Goal: Book appointment/travel/reservation

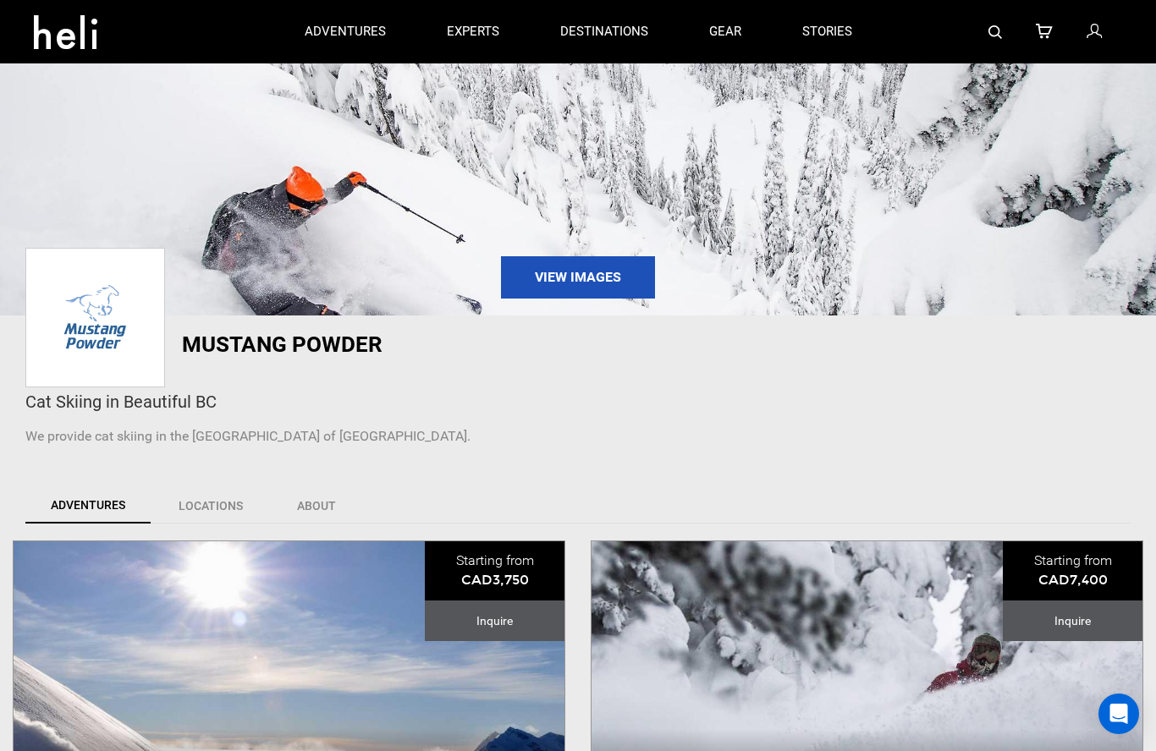
click at [473, 33] on p "experts" at bounding box center [473, 32] width 52 height 18
click at [721, 40] on link "gear" at bounding box center [725, 31] width 32 height 63
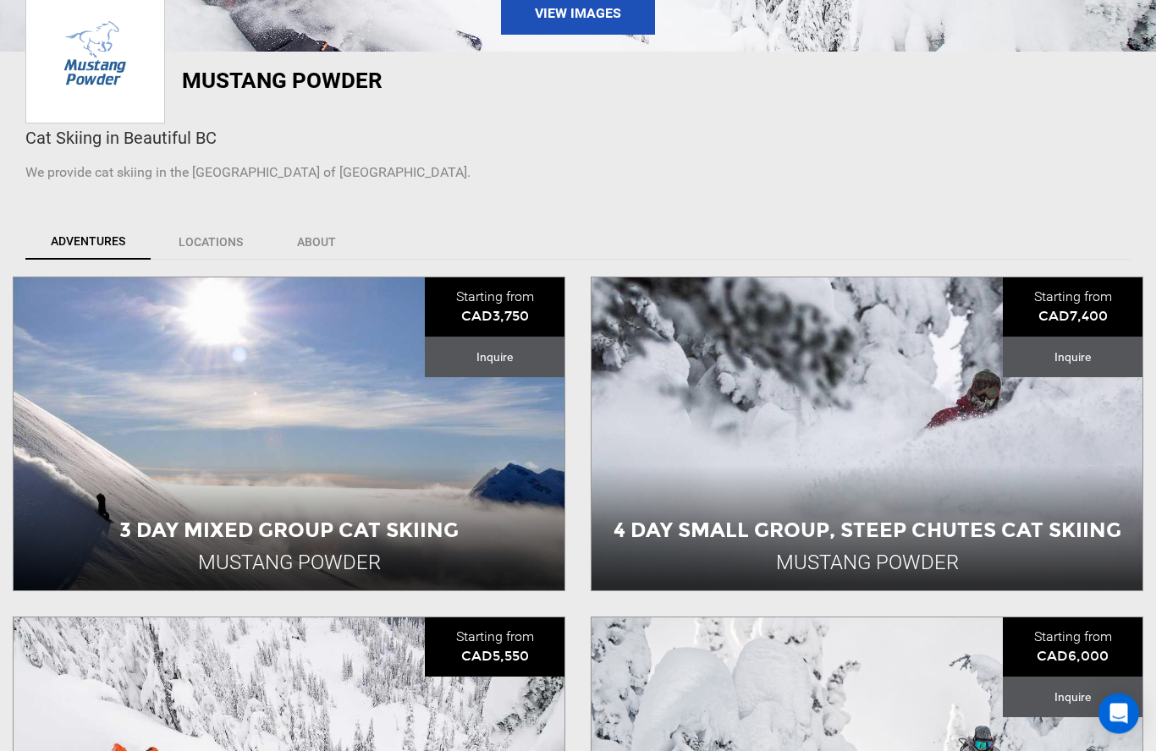
scroll to position [265, 0]
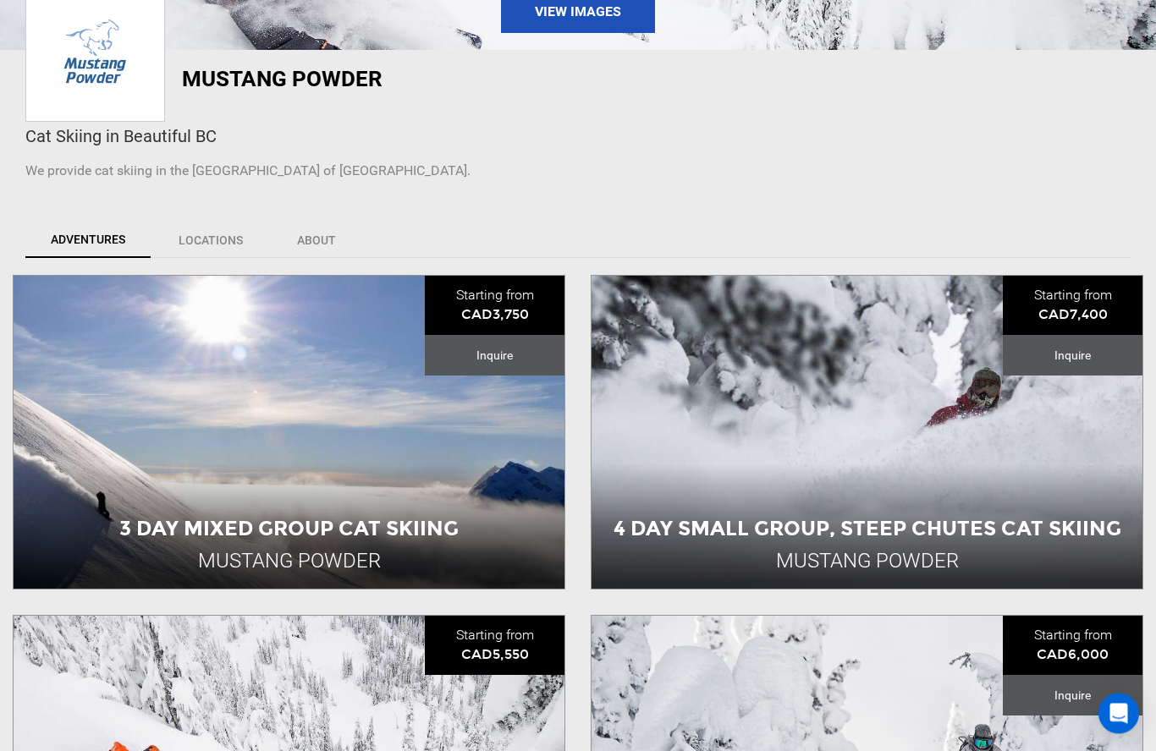
click at [302, 554] on link "View All Slots" at bounding box center [289, 572] width 551 height 36
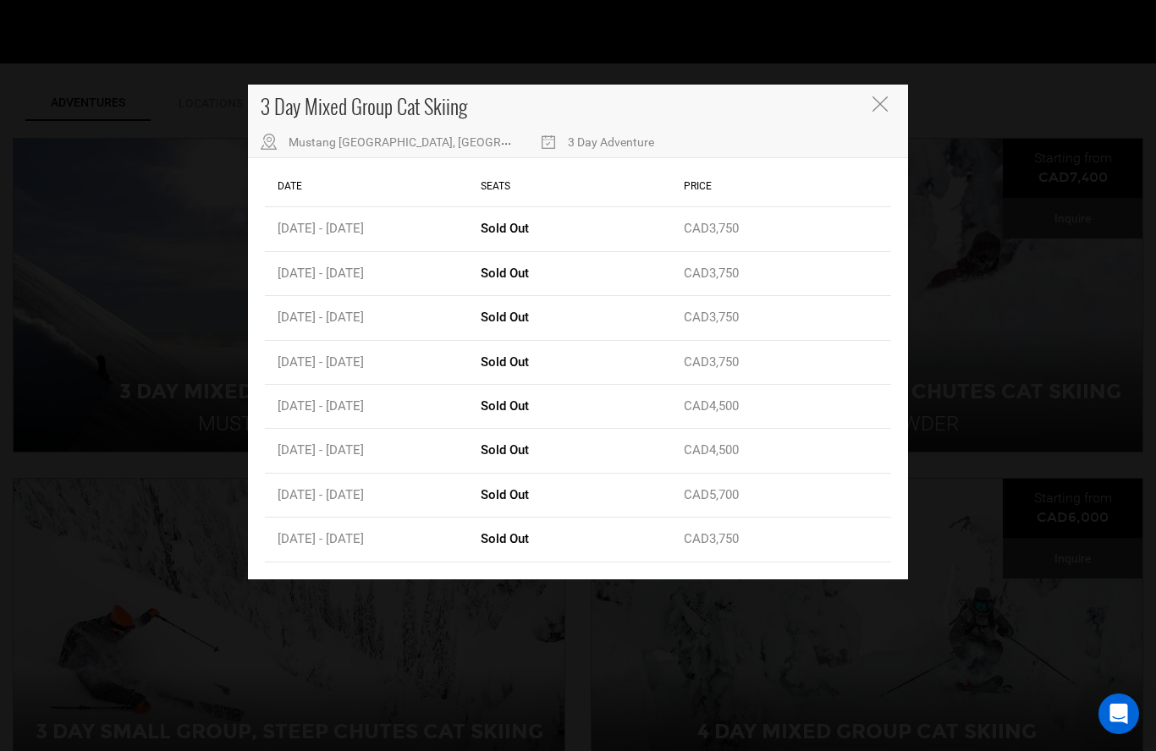
scroll to position [401, 0]
click at [889, 97] on button "Close" at bounding box center [881, 105] width 19 height 18
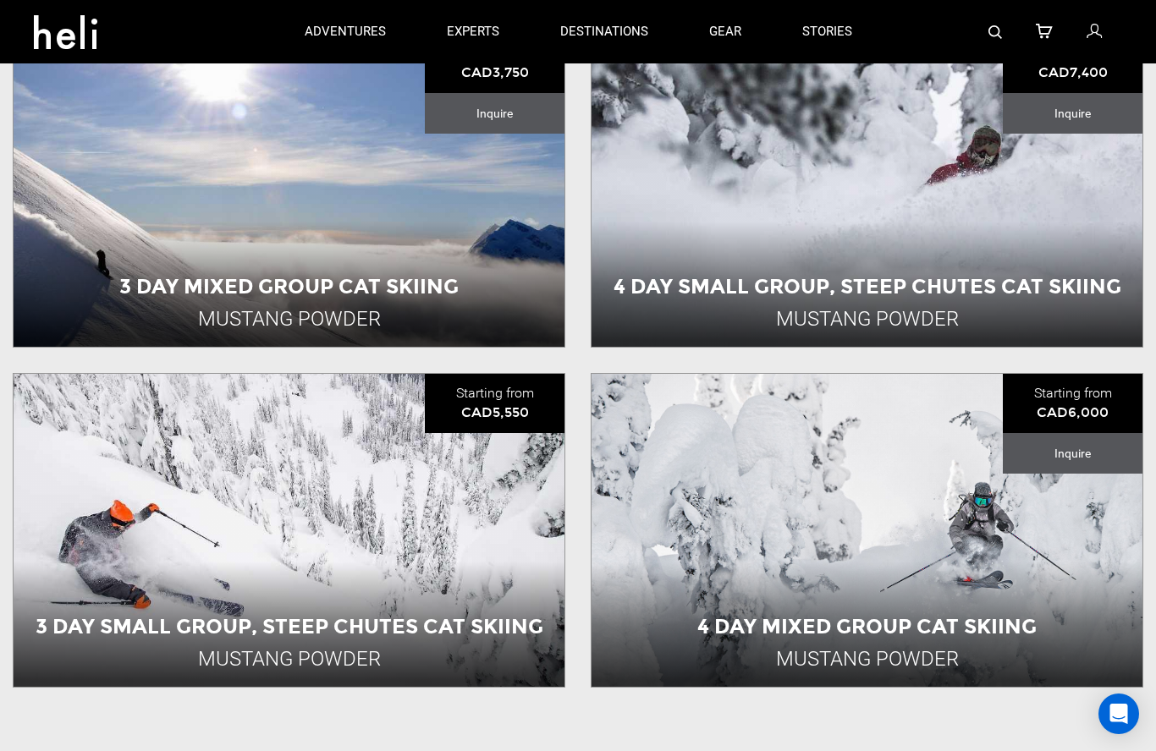
scroll to position [509, 0]
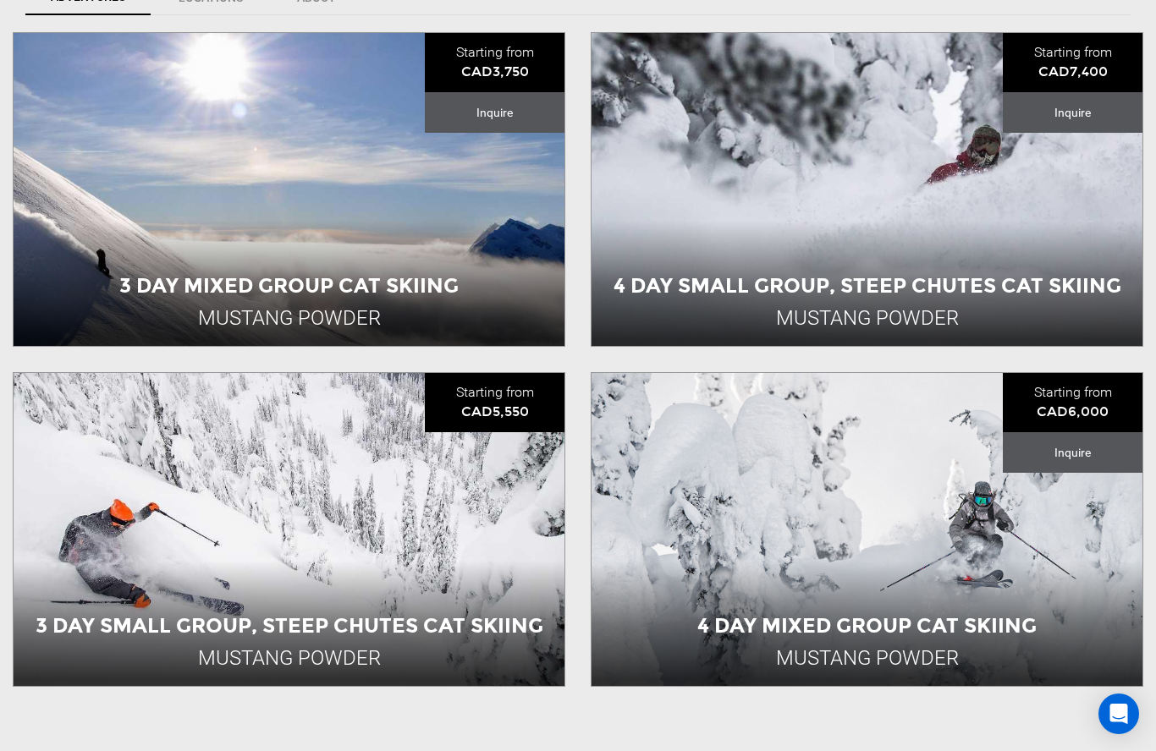
click at [169, 509] on div "3 Day Small Group, Steep Chutes Cat Skiing Mustang Powder Canada 3 Day Adventur…" at bounding box center [289, 529] width 551 height 313
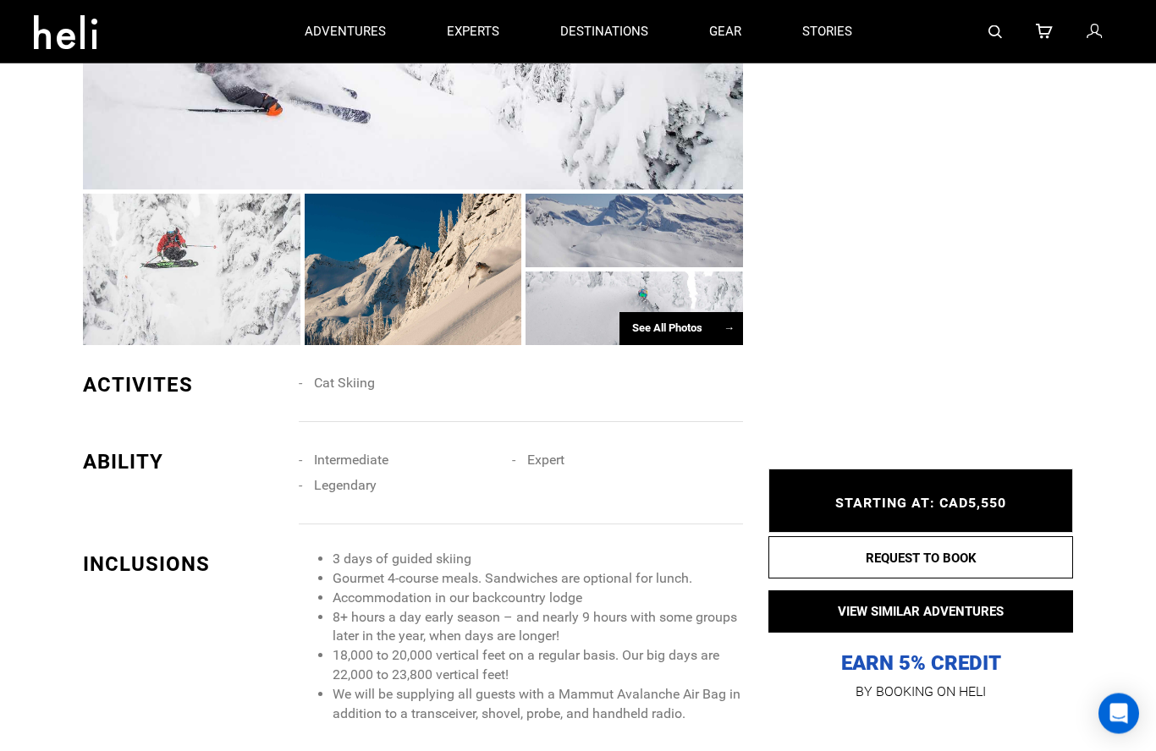
scroll to position [1597, 0]
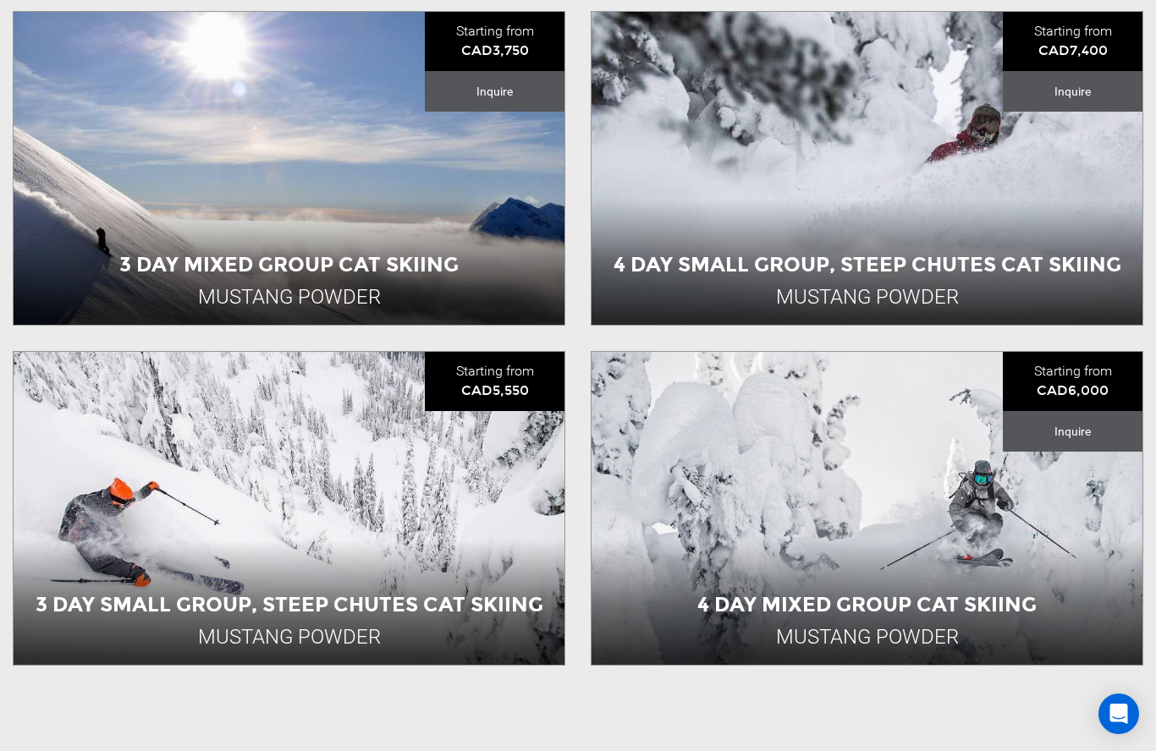
scroll to position [531, 0]
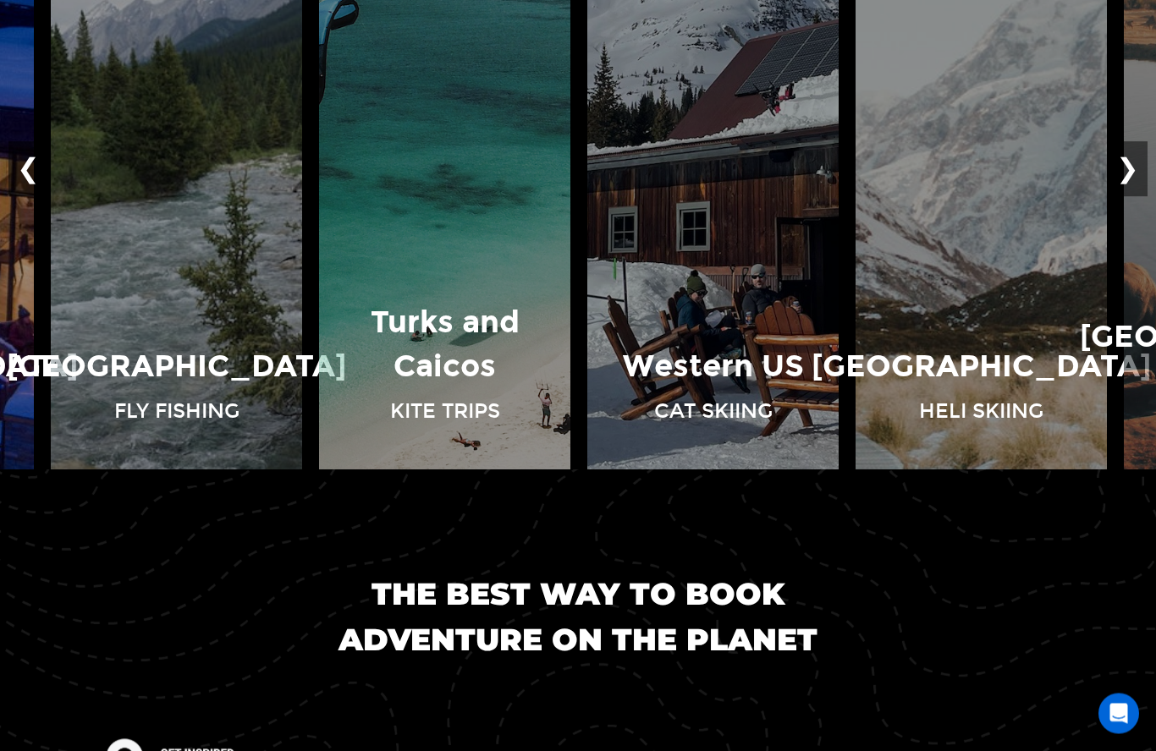
scroll to position [1470, 0]
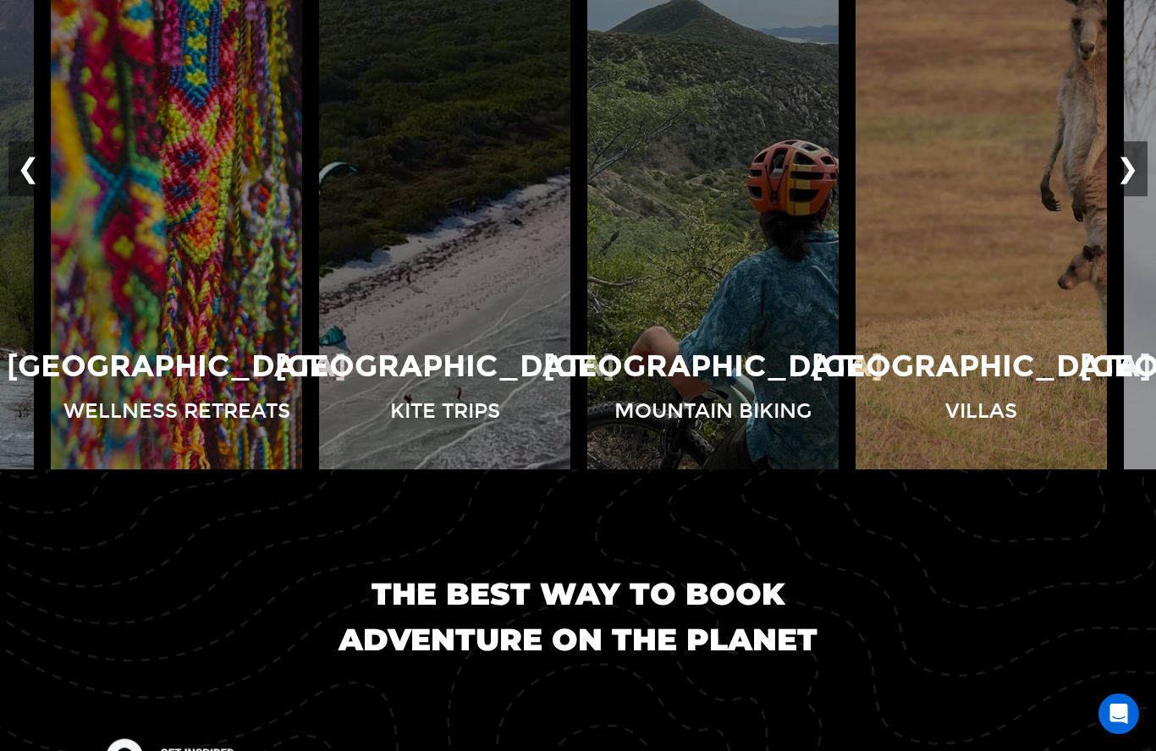
click at [1130, 197] on button "❯" at bounding box center [1128, 169] width 40 height 56
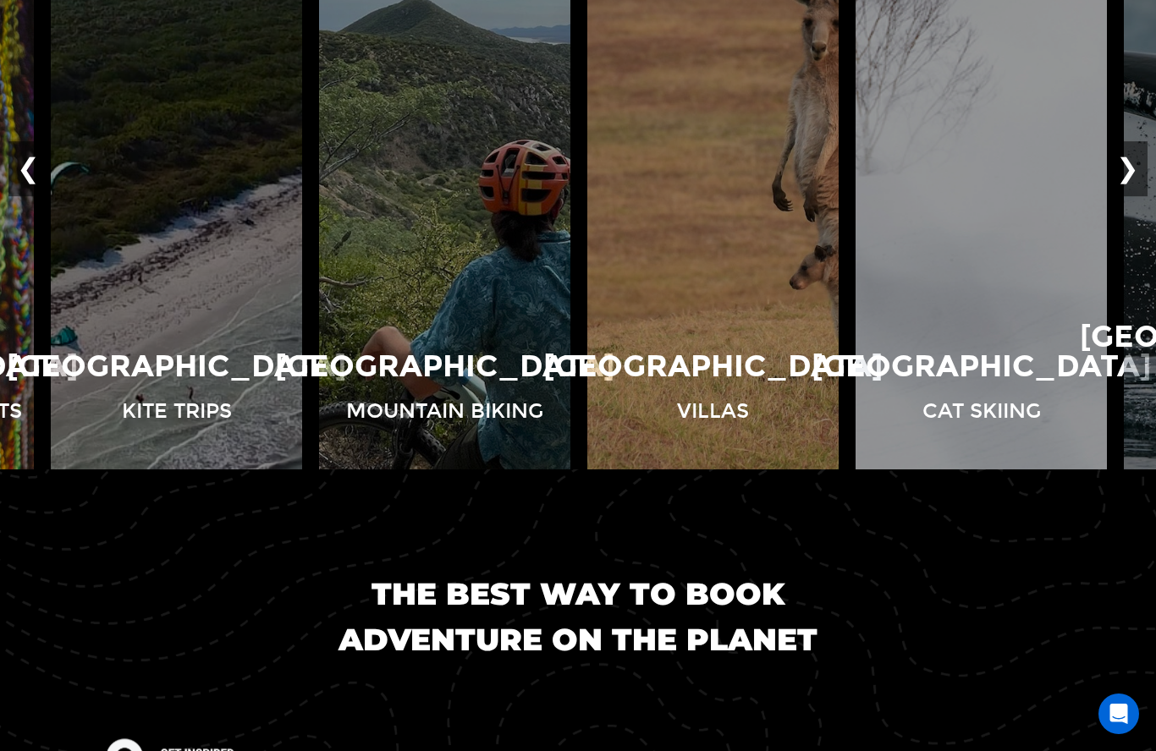
click at [1138, 197] on button "❯" at bounding box center [1128, 169] width 40 height 56
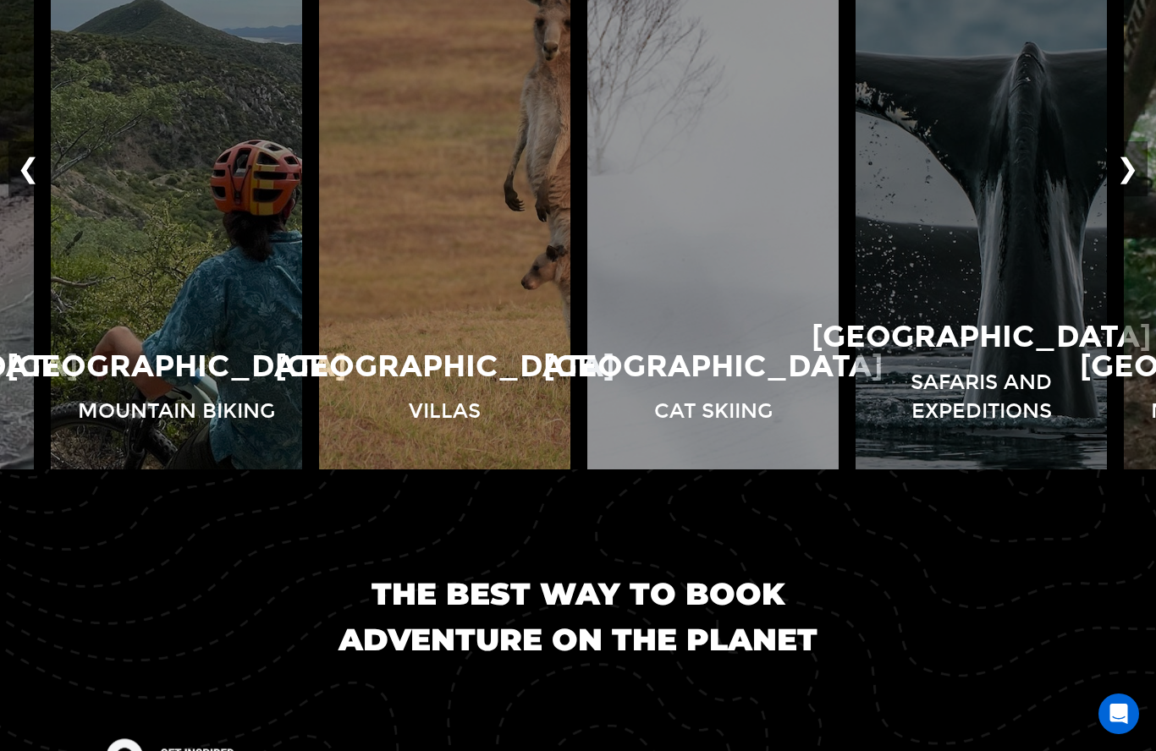
click at [734, 426] on button "View Adventures" at bounding box center [713, 447] width 169 height 43
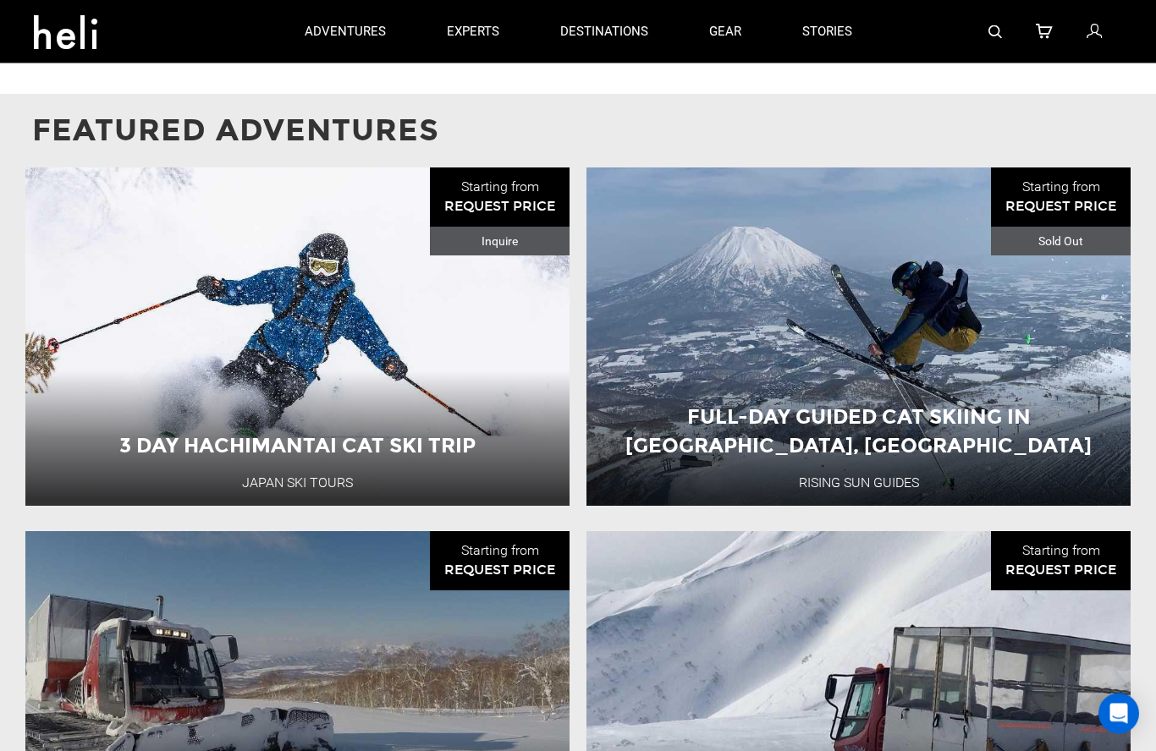
scroll to position [1602, 0]
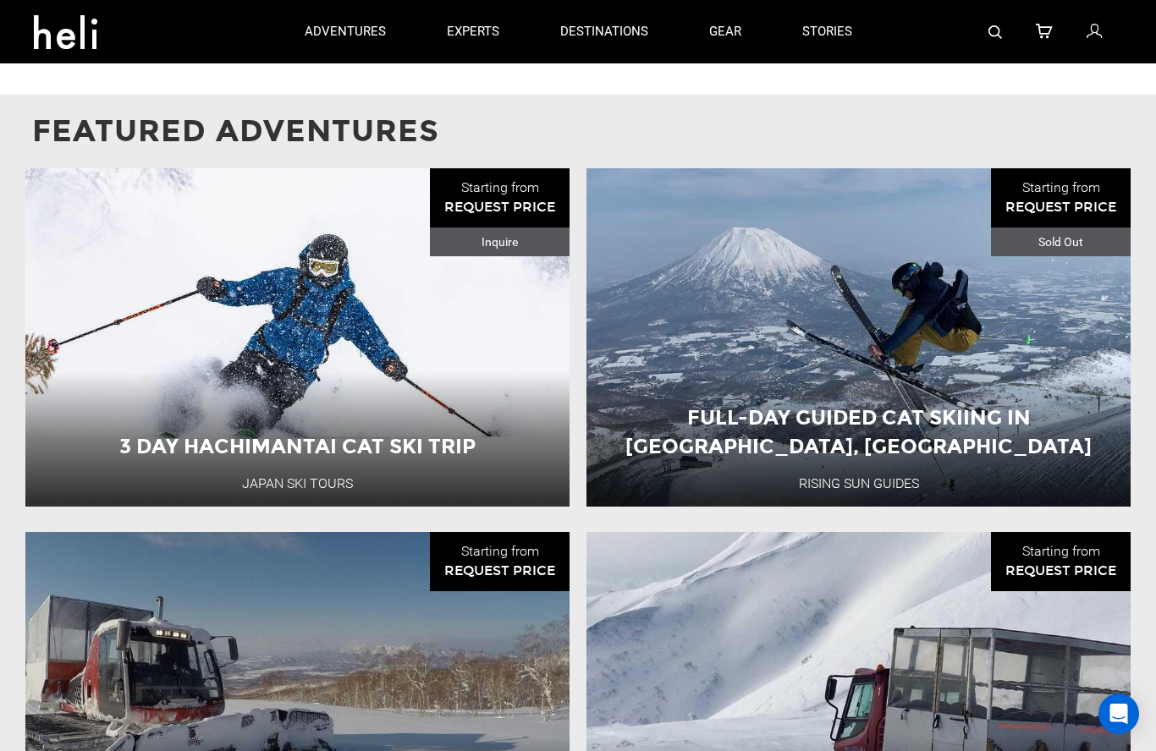
click at [904, 386] on div "Daily Rate" at bounding box center [912, 408] width 109 height 45
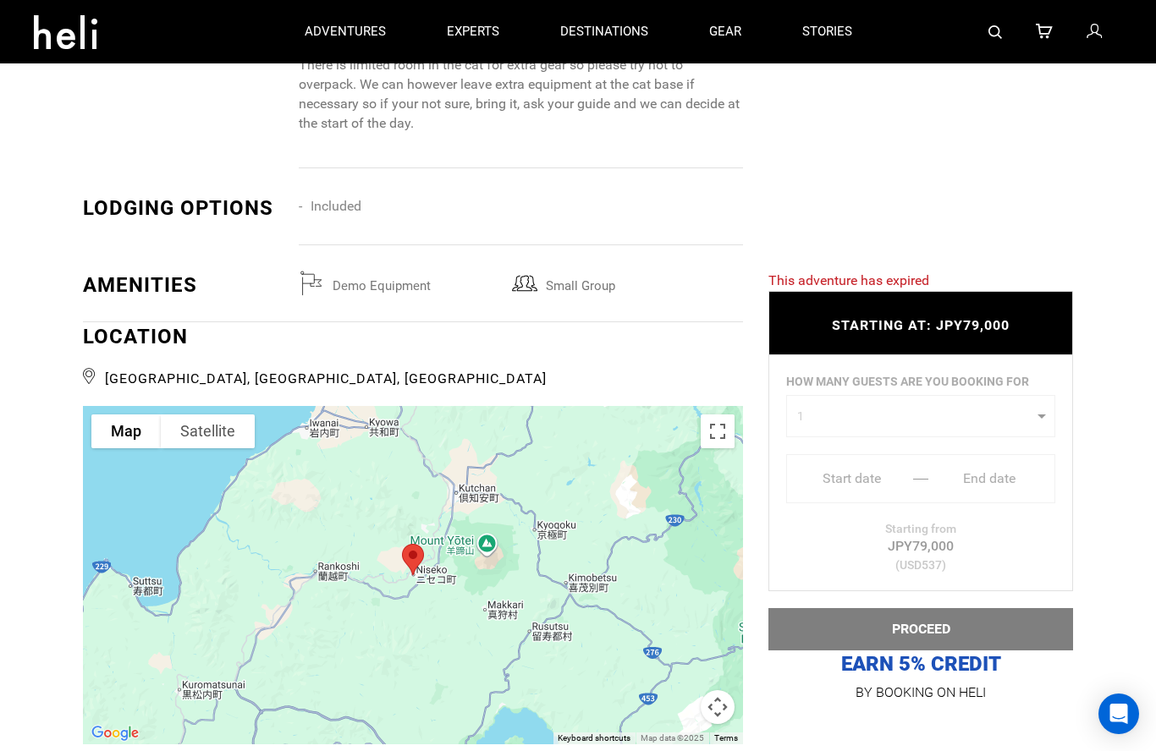
scroll to position [1751, 0]
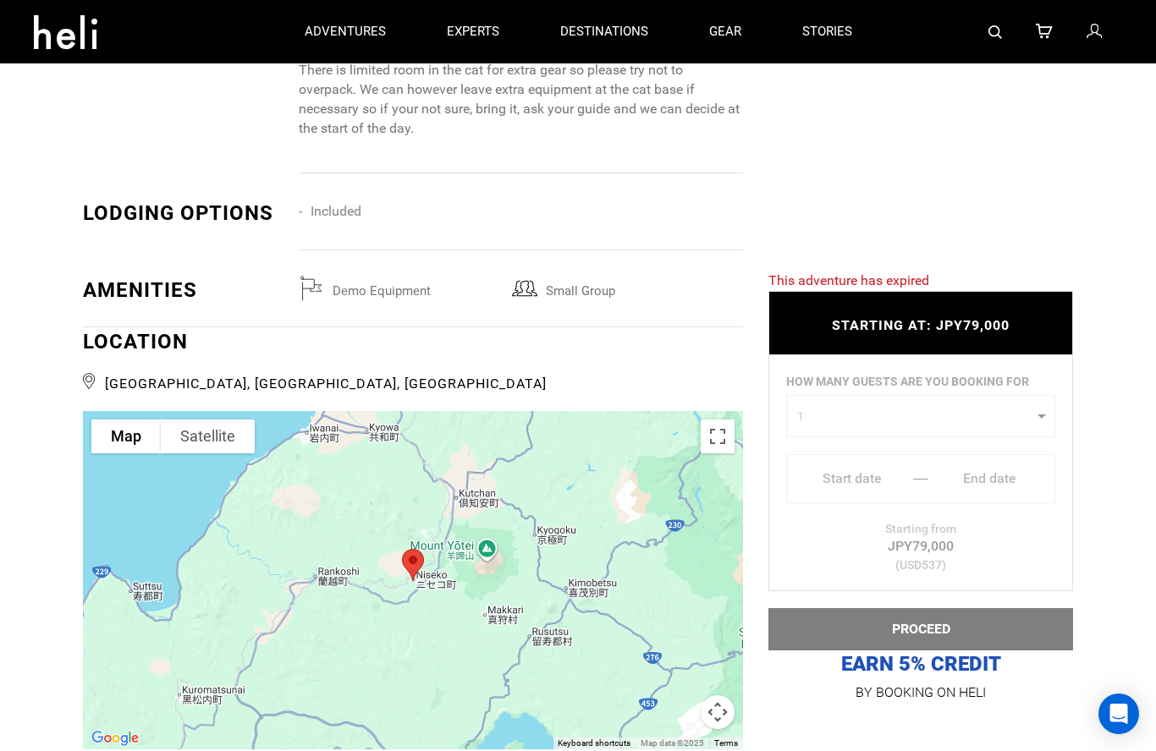
click at [950, 355] on div "STARTING AT: JPY79,000 STARTING AT: JPY79,000" at bounding box center [920, 323] width 305 height 64
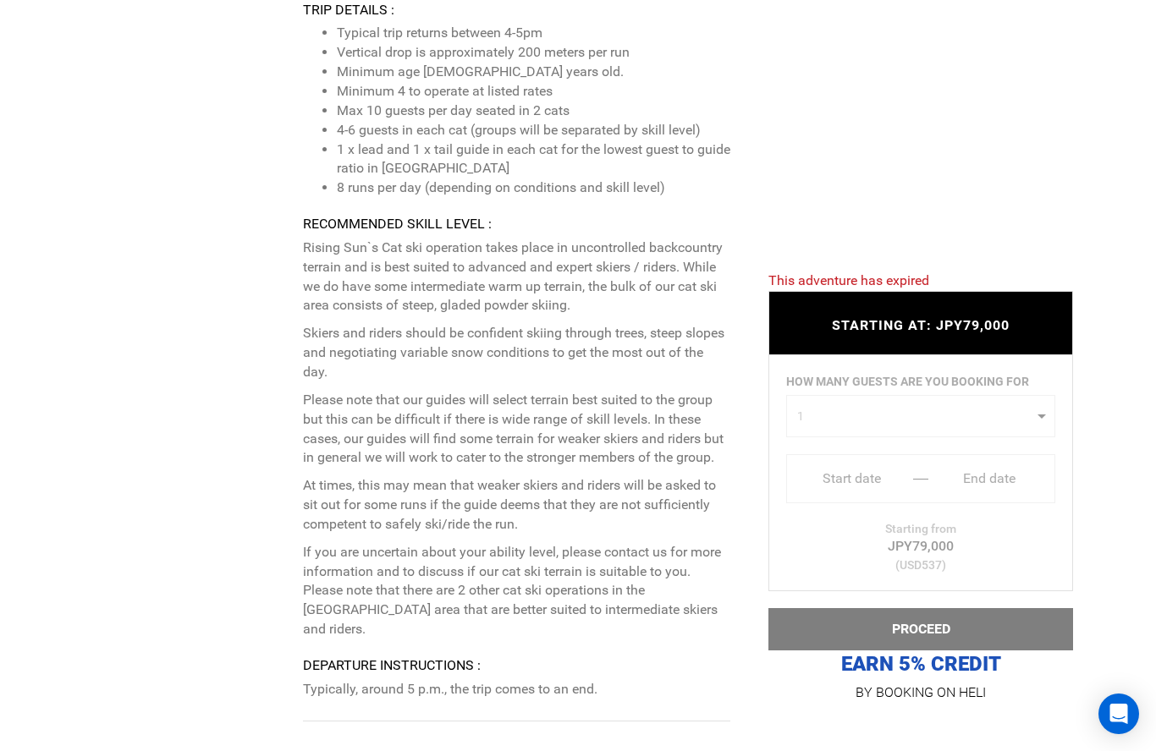
scroll to position [2604, 0]
